Goal: Task Accomplishment & Management: Use online tool/utility

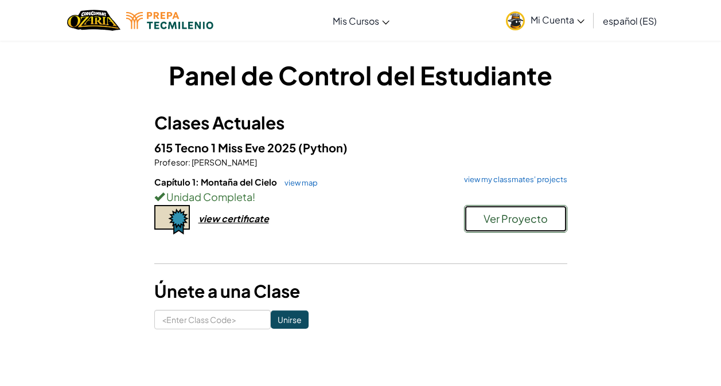
click at [509, 220] on span "Ver Proyecto" at bounding box center [515, 218] width 64 height 13
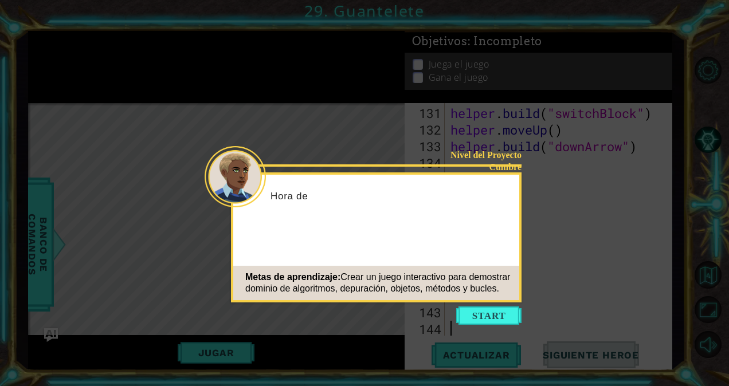
scroll to position [2278, 0]
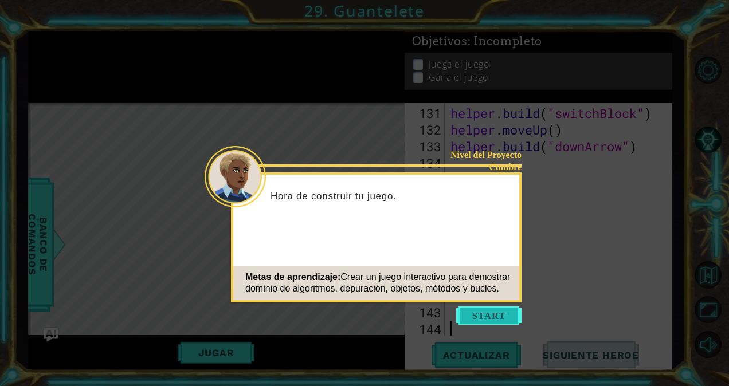
click at [509, 310] on button "Start" at bounding box center [488, 316] width 65 height 18
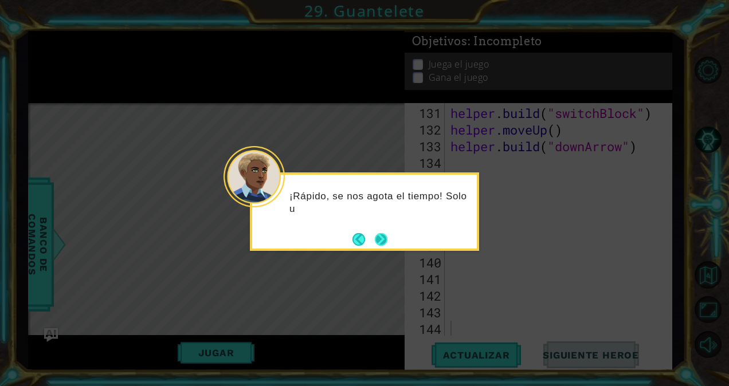
click at [382, 243] on button "Next" at bounding box center [381, 239] width 13 height 13
click at [382, 241] on button "Next" at bounding box center [381, 239] width 13 height 13
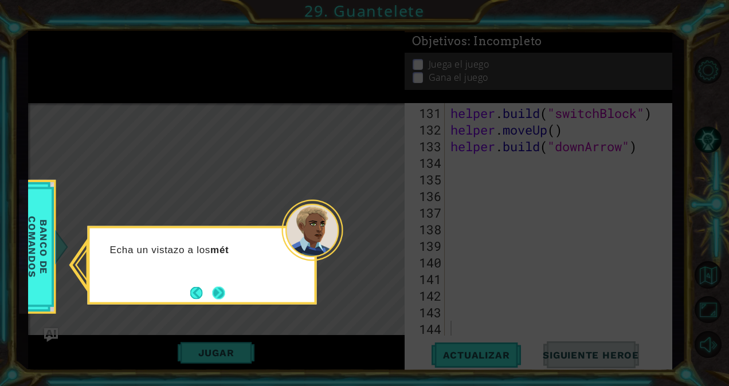
click at [213, 290] on button "Next" at bounding box center [218, 293] width 13 height 13
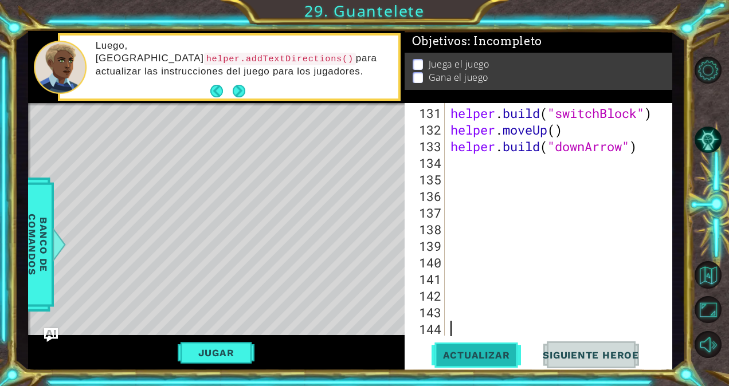
click at [494, 357] on span "Actualizar" at bounding box center [477, 355] width 90 height 11
click at [486, 353] on span "Actualizar" at bounding box center [477, 355] width 90 height 11
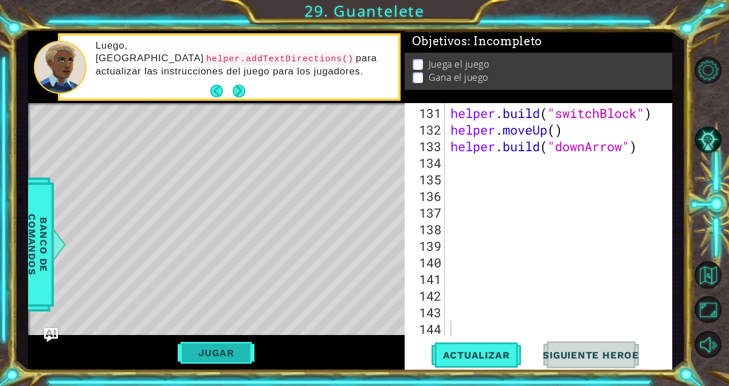
click at [245, 346] on button "Jugar" at bounding box center [216, 353] width 77 height 22
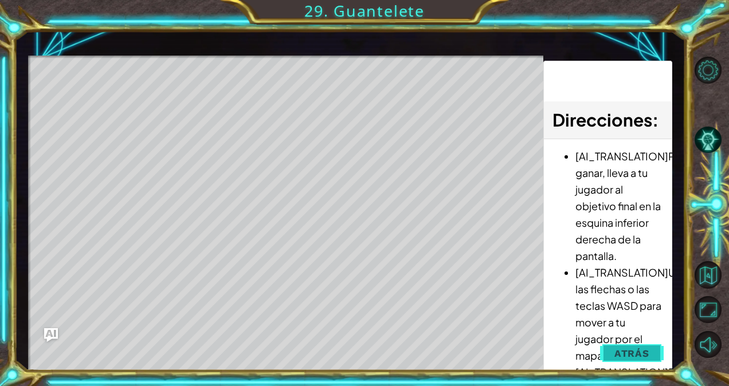
click at [643, 354] on span "Atrás" at bounding box center [632, 353] width 35 height 11
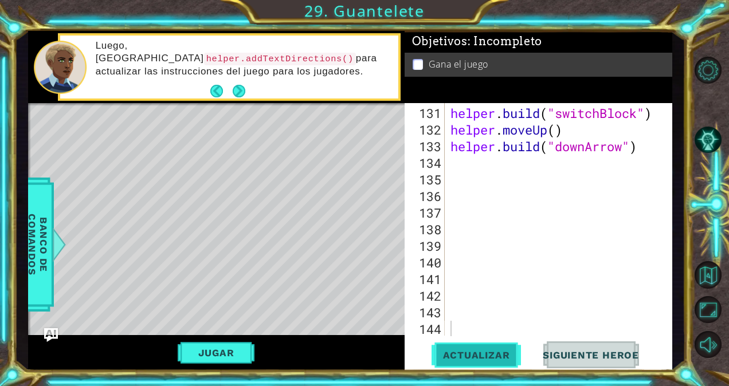
click at [505, 358] on span "Actualizar" at bounding box center [477, 355] width 90 height 11
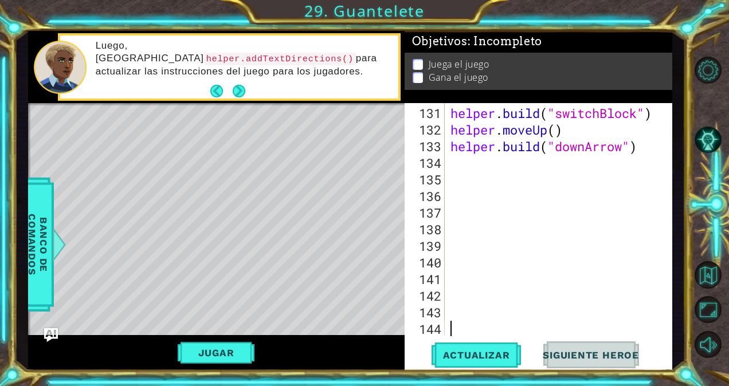
click at [476, 322] on div "helper . build ( "switchBlock" ) helper . moveUp ( ) helper . build ( "downArro…" at bounding box center [557, 238] width 218 height 266
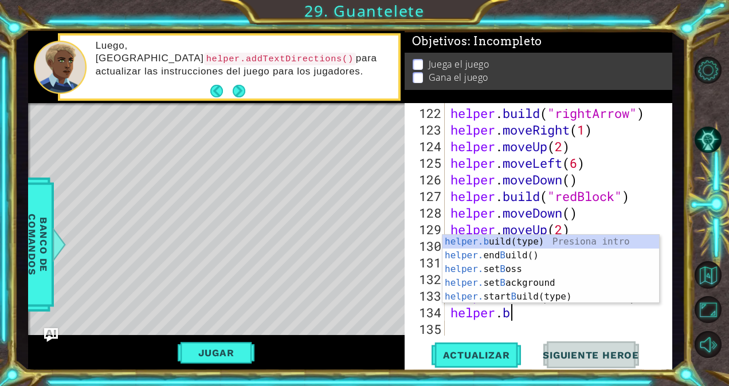
scroll to position [0, 2]
click at [496, 240] on div "helper.b uild(type) Presiona intro helper. end B uild() Presiona intro helper. …" at bounding box center [551, 283] width 217 height 96
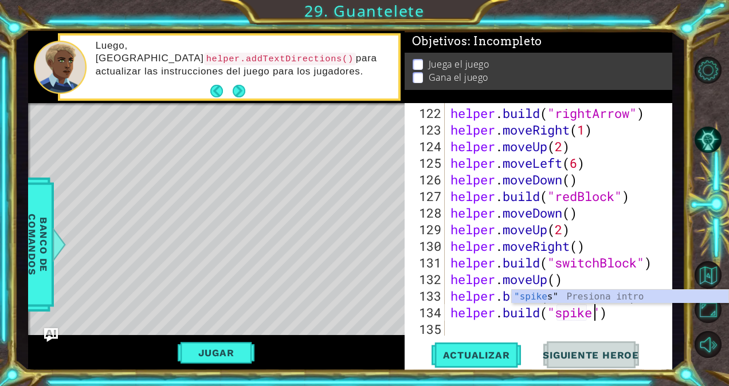
type textarea "[DOMAIN_NAME]("spikes")"
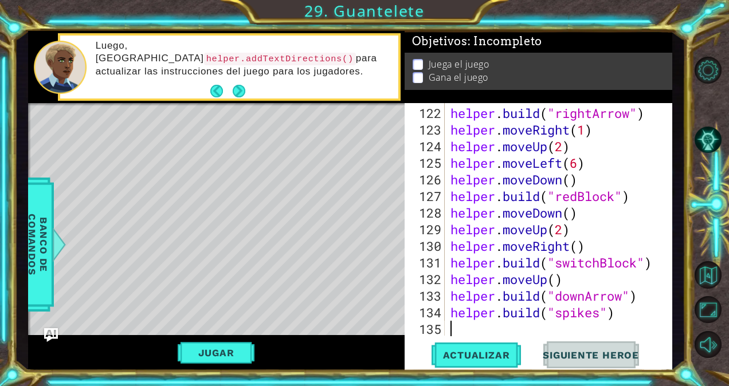
click at [518, 333] on div "helper . build ( "rightArrow" ) helper . moveRight ( 1 ) helper . moveUp ( 2 ) …" at bounding box center [557, 238] width 218 height 266
click at [505, 312] on div "helper . build ( "rightArrow" ) helper . moveRight ( 1 ) helper . moveUp ( 2 ) …" at bounding box center [557, 238] width 218 height 266
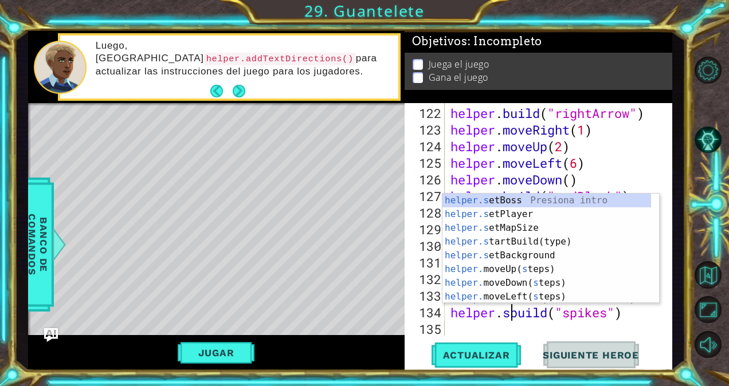
scroll to position [0, 3]
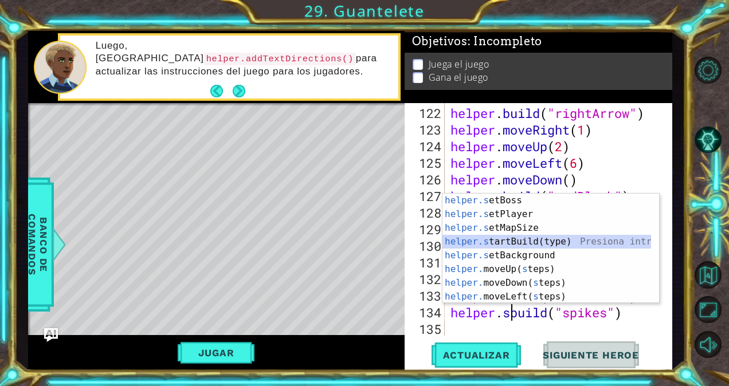
click at [510, 243] on div "helper.s etBoss Presiona intro helper.s etPlayer Presiona intro helper.s etMapS…" at bounding box center [551, 263] width 217 height 138
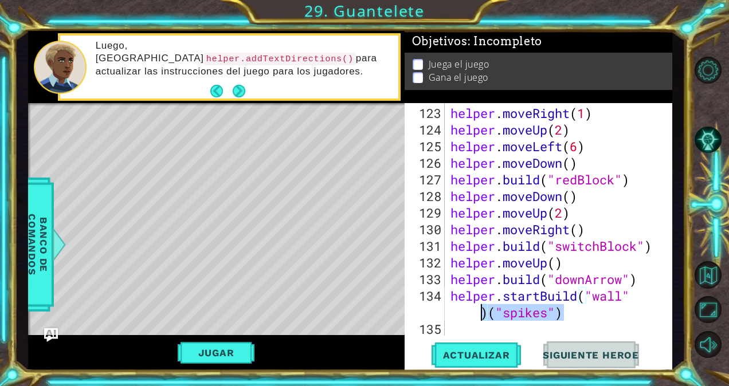
drag, startPoint x: 569, startPoint y: 315, endPoint x: 478, endPoint y: 314, distance: 91.7
click at [478, 314] on div "helper . moveRight ( 1 ) helper . moveUp ( 2 ) helper . moveLeft ( 6 ) helper .…" at bounding box center [557, 238] width 218 height 266
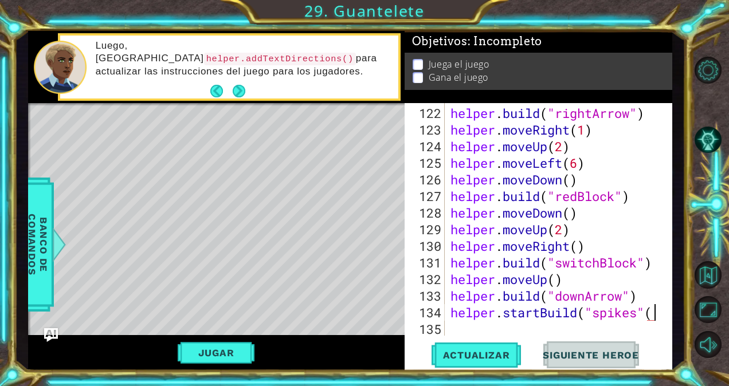
scroll to position [0, 9]
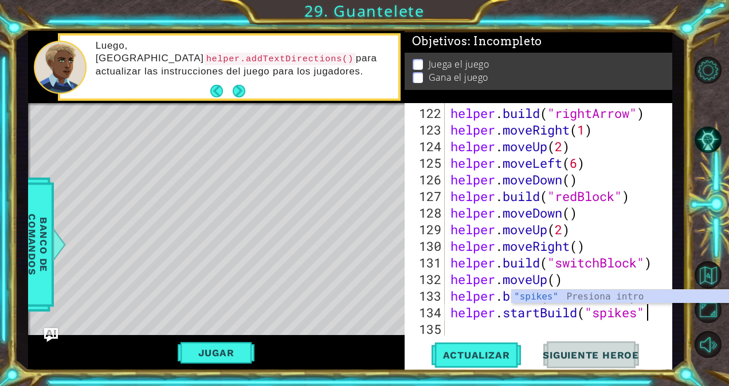
type textarea "helper.startBuild("spikes")"
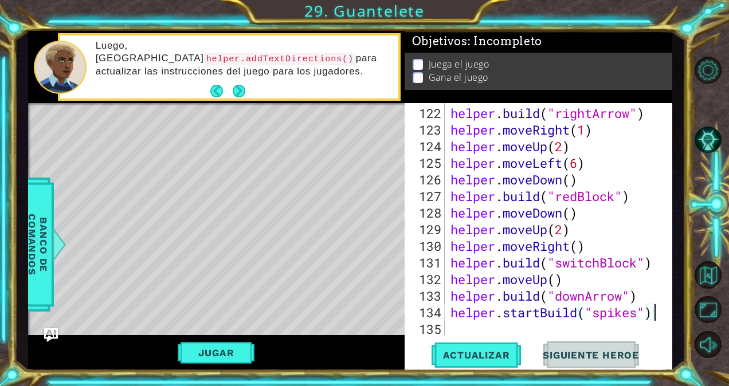
click at [551, 329] on div "helper . build ( "rightArrow" ) helper . moveRight ( 1 ) helper . moveUp ( 2 ) …" at bounding box center [557, 238] width 218 height 266
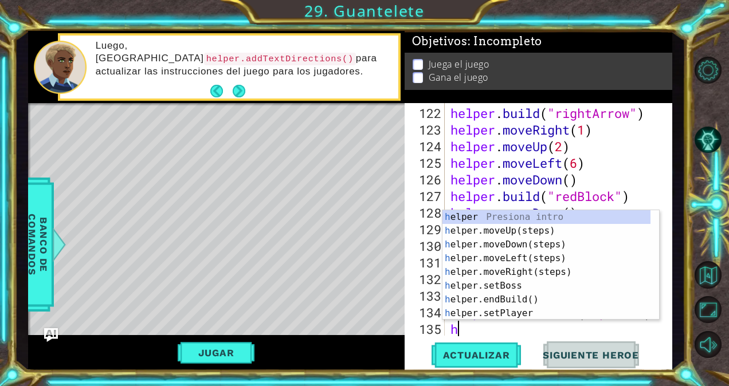
type textarea "he"
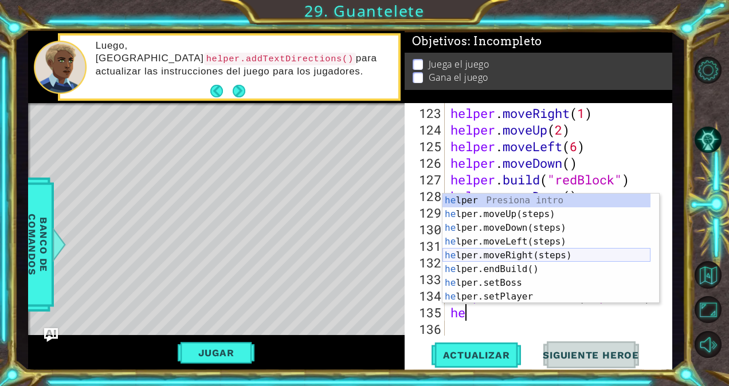
click at [523, 254] on div "he lper Presiona intro he lper.moveUp(steps) Presiona intro he lper.moveDown(st…" at bounding box center [547, 263] width 208 height 138
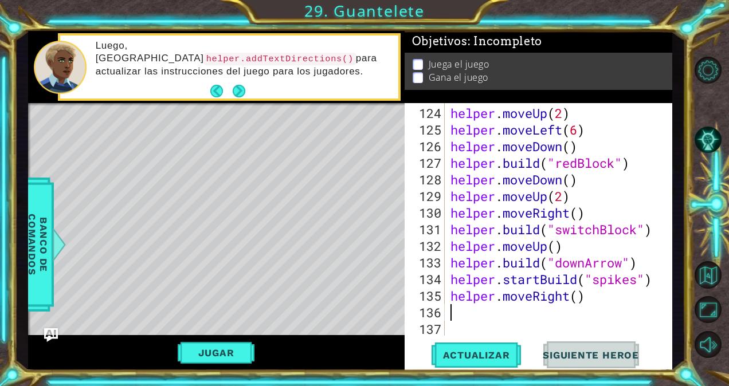
scroll to position [2162, 0]
click at [581, 298] on div "helper . moveUp ( 2 ) helper . moveLeft ( 6 ) helper . moveDown ( ) helper . bu…" at bounding box center [557, 238] width 218 height 266
type textarea "helper.moveRight(2)"
click at [533, 311] on div "helper . moveUp ( 2 ) helper . moveLeft ( 6 ) helper . moveDown ( ) helper . bu…" at bounding box center [557, 238] width 218 height 266
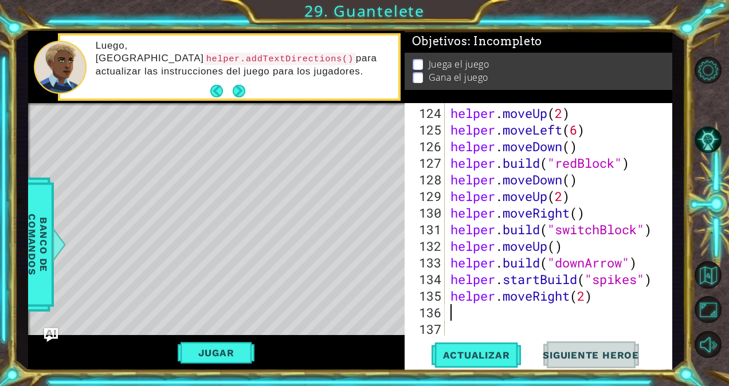
scroll to position [0, 0]
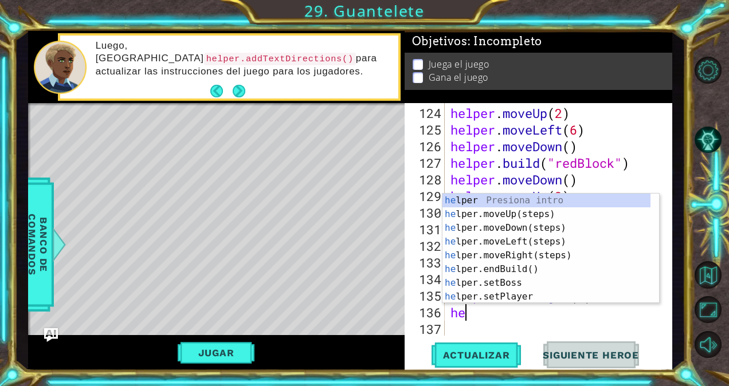
type textarea "hel"
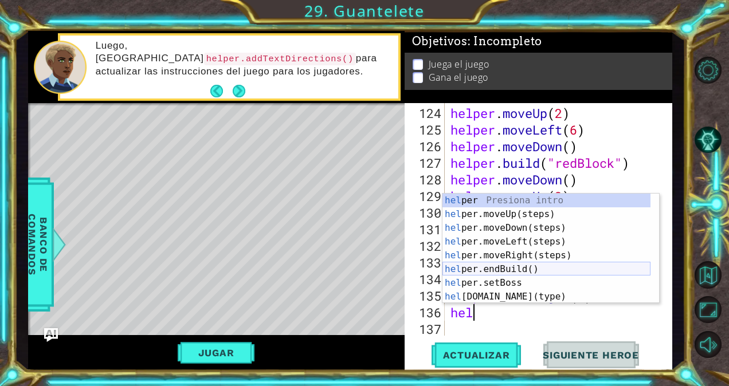
click at [495, 269] on div "hel per Presiona intro hel per.moveUp(steps) Presiona intro hel per.moveDown(st…" at bounding box center [547, 263] width 208 height 138
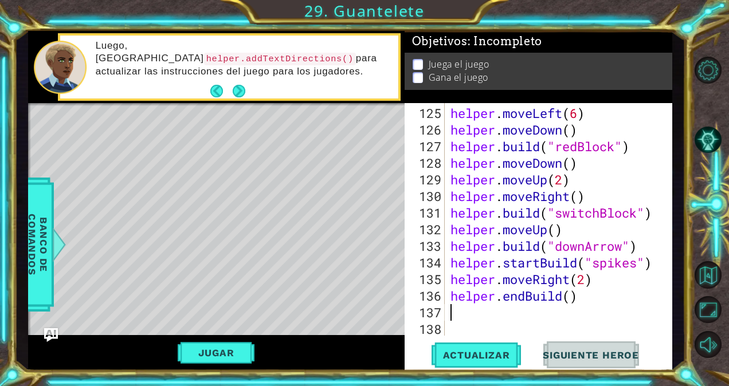
scroll to position [2178, 0]
click at [485, 355] on span "Actualizar" at bounding box center [477, 355] width 90 height 11
click at [648, 245] on div "helper . moveLeft ( 6 ) helper . moveDown ( ) helper . build ( "redBlock" ) hel…" at bounding box center [557, 238] width 218 height 266
type textarea "[DOMAIN_NAME]("downArrow")"
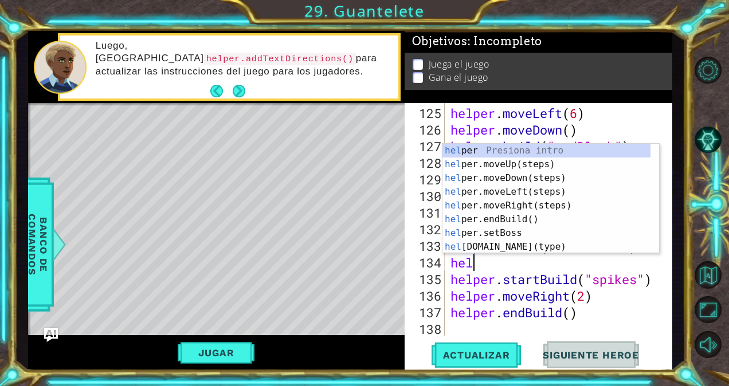
type textarea "help"
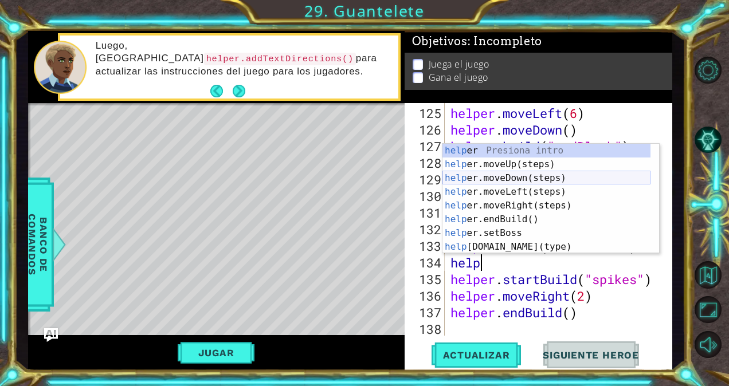
click at [533, 177] on div "help er Presiona intro help er.moveUp(steps) Presiona intro help er.moveDown(st…" at bounding box center [547, 213] width 208 height 138
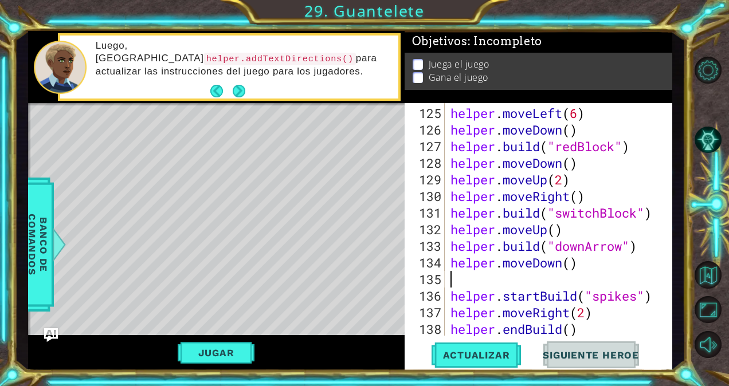
scroll to position [0, 0]
click at [573, 262] on div "helper . moveLeft ( 6 ) helper . moveDown ( ) helper . build ( "redBlock" ) hel…" at bounding box center [557, 238] width 218 height 266
type textarea "helper.moveDown(2)"
click at [551, 278] on div "helper . moveLeft ( 6 ) helper . moveDown ( ) helper . build ( "redBlock" ) hel…" at bounding box center [557, 238] width 218 height 266
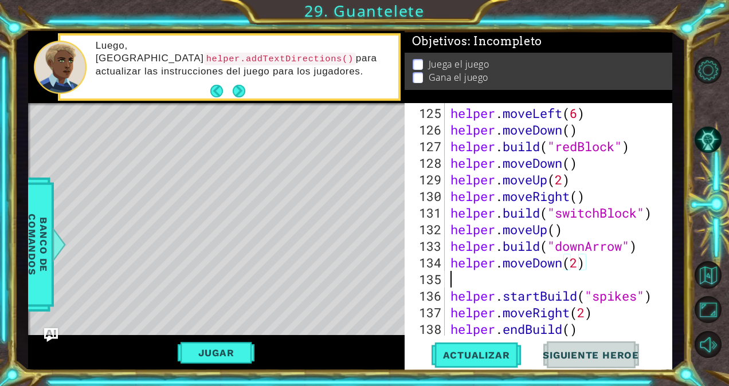
scroll to position [0, 0]
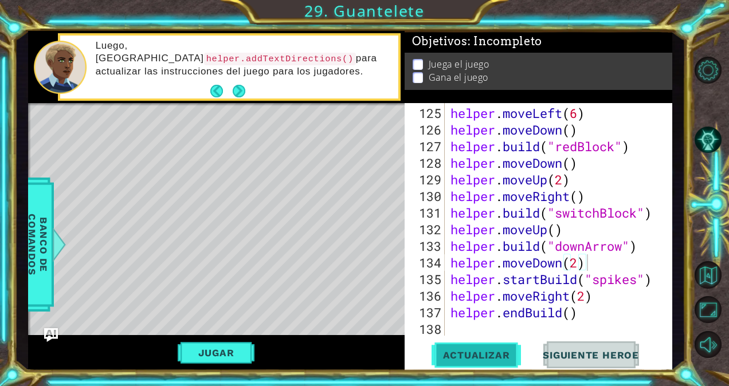
click at [493, 357] on span "Actualizar" at bounding box center [477, 355] width 90 height 11
click at [540, 263] on div "helper . moveLeft ( 6 ) helper . moveDown ( ) helper . build ( "redBlock" ) hel…" at bounding box center [557, 238] width 218 height 266
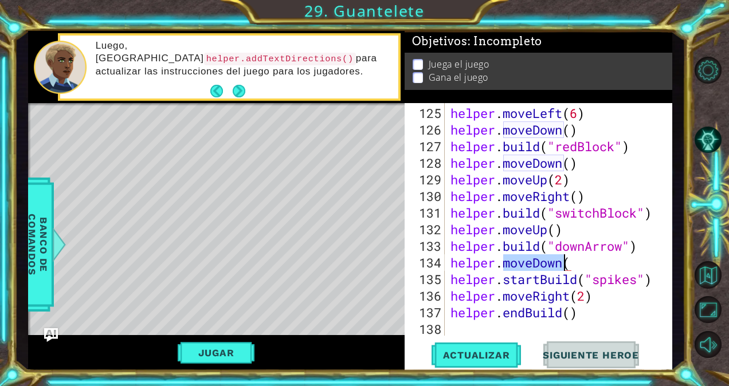
click at [540, 263] on div "helper . moveLeft ( 6 ) helper . moveDown ( ) helper . build ( "redBlock" ) hel…" at bounding box center [557, 238] width 218 height 266
click at [540, 263] on div "helper . moveLeft ( 6 ) helper . moveDown ( ) helper . build ( "redBlock" ) hel…" at bounding box center [554, 219] width 213 height 233
click at [540, 263] on div "helper . moveLeft ( 6 ) helper . moveDown ( ) helper . build ( "redBlock" ) hel…" at bounding box center [557, 238] width 218 height 266
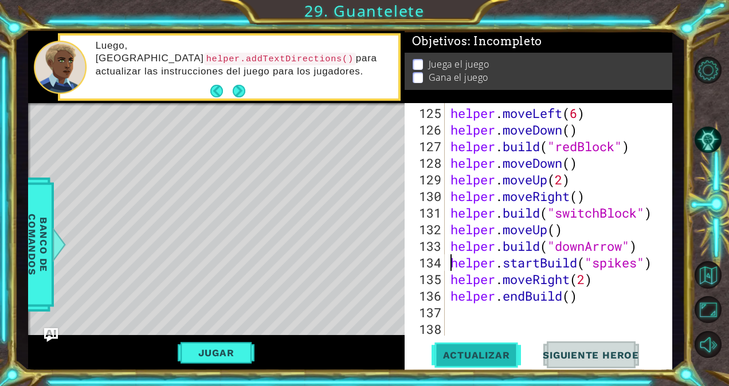
click at [505, 350] on span "Actualizar" at bounding box center [477, 355] width 90 height 11
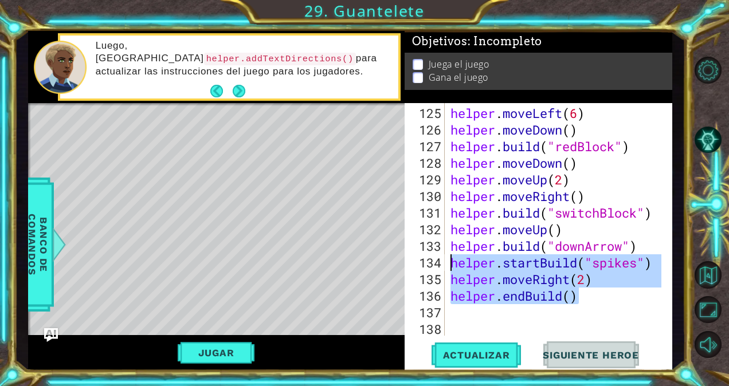
drag, startPoint x: 592, startPoint y: 287, endPoint x: 448, endPoint y: 262, distance: 146.0
click at [448, 262] on div "helper . moveLeft ( 6 ) helper . moveDown ( ) helper . build ( "redBlock" ) hel…" at bounding box center [557, 238] width 218 height 266
type textarea "helper.startBuild("spikes") helper.moveRight(2)"
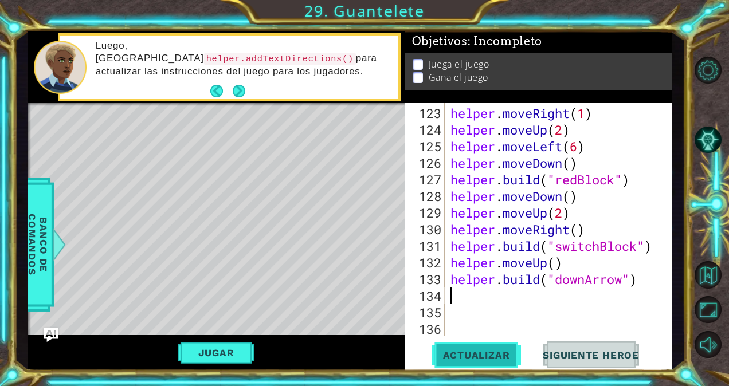
click at [475, 362] on button "Actualizar" at bounding box center [477, 355] width 90 height 27
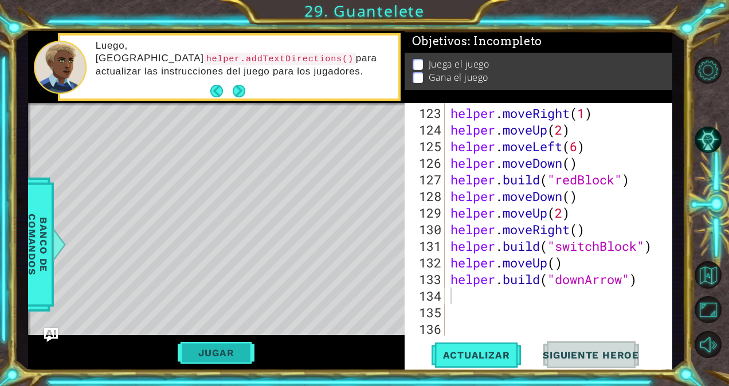
click at [230, 350] on button "Jugar" at bounding box center [216, 353] width 77 height 22
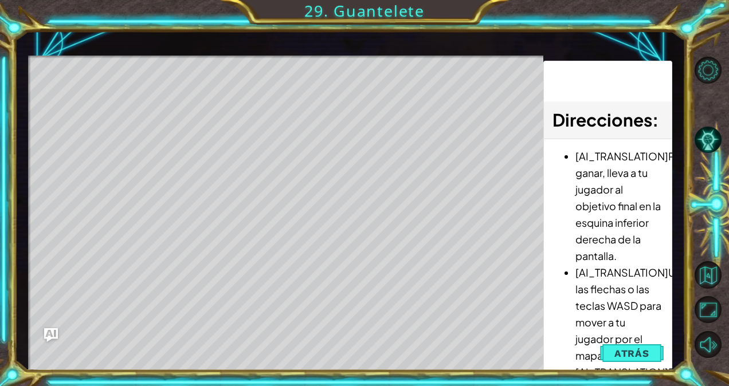
click at [211, 83] on div "Level Map" at bounding box center [293, 225] width 530 height 338
click at [653, 348] on button "Atrás" at bounding box center [632, 353] width 64 height 23
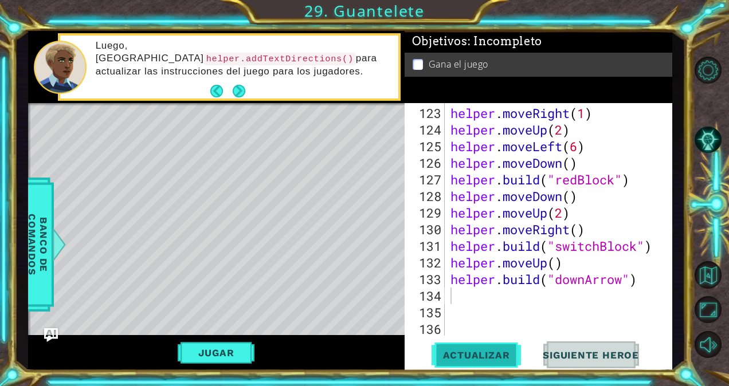
click at [461, 349] on button "Actualizar" at bounding box center [477, 355] width 90 height 27
